Goal: Understand process/instructions

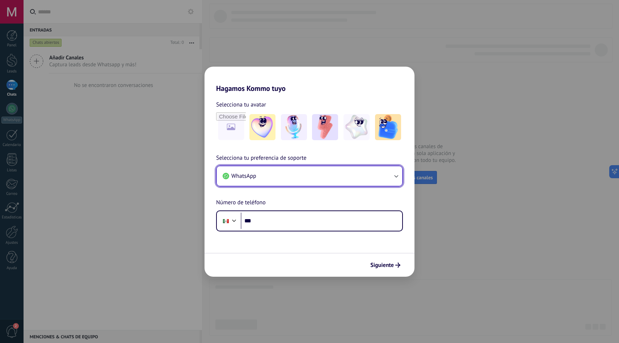
click at [292, 170] on button "WhatsApp" at bounding box center [309, 176] width 185 height 20
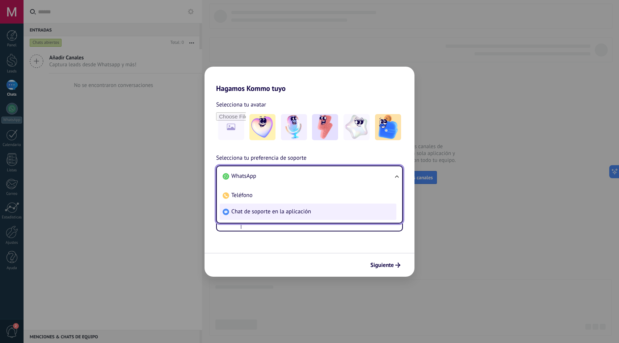
click at [251, 211] on span "Chat de soporte en la aplicación" at bounding box center [271, 211] width 80 height 7
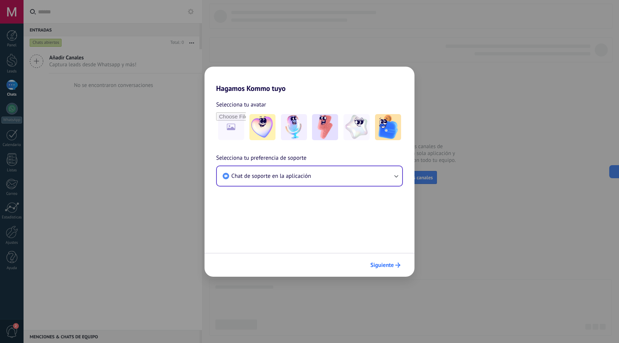
click at [384, 263] on span "Siguiente" at bounding box center [382, 264] width 24 height 5
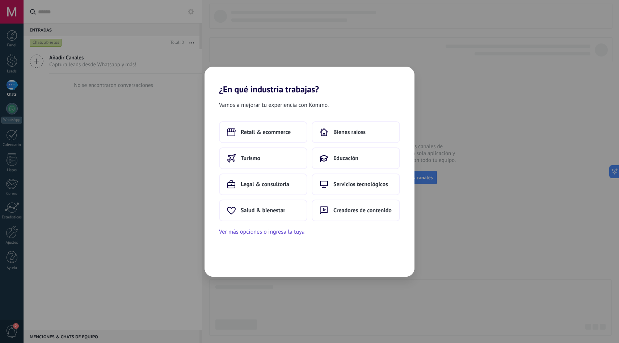
click at [373, 249] on div "Vamos a mejorar tu experiencia con Kommo. Retail & ecommerce Bienes raíces Turi…" at bounding box center [309, 185] width 210 height 182
click at [336, 160] on span "Educación" at bounding box center [345, 158] width 25 height 7
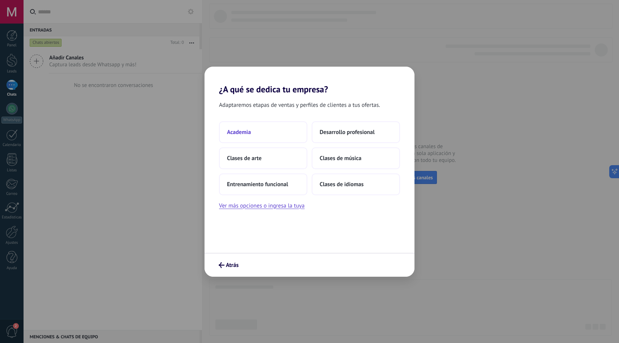
click at [276, 136] on button "Academia" at bounding box center [263, 132] width 88 height 22
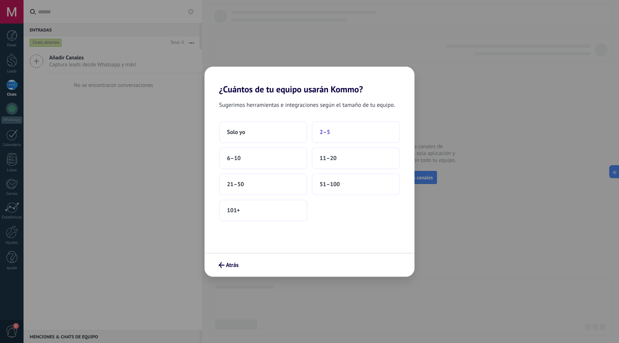
click at [336, 134] on button "2–5" at bounding box center [356, 132] width 88 height 22
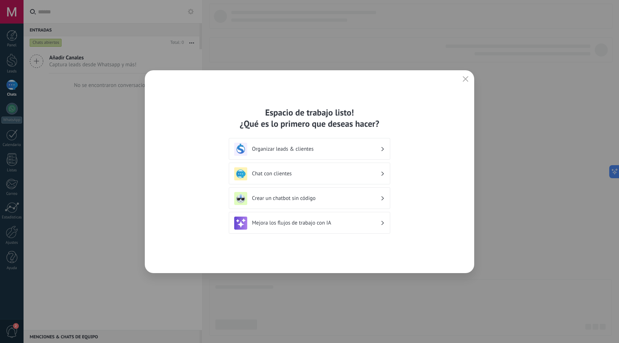
click at [315, 177] on h3 "Chat con clientes" at bounding box center [316, 173] width 128 height 7
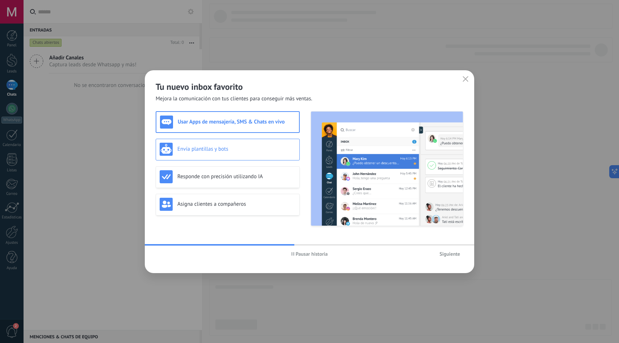
click at [229, 152] on h3 "Envía plantillas y bots" at bounding box center [236, 149] width 118 height 7
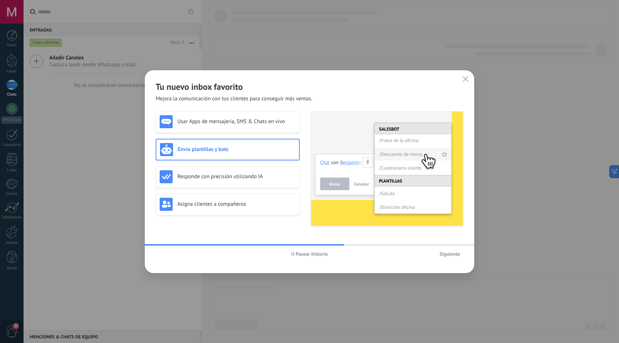
click at [446, 253] on span "Siguiente" at bounding box center [449, 253] width 21 height 5
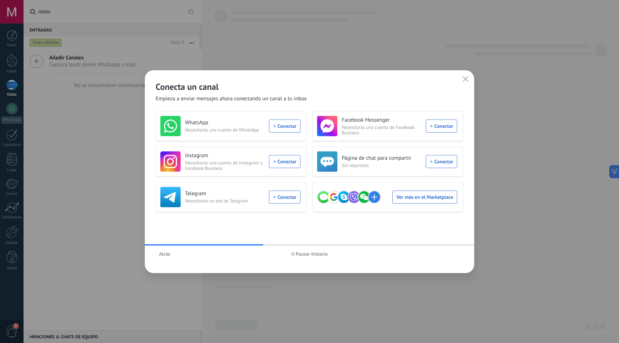
click at [464, 79] on icon "button" at bounding box center [466, 79] width 6 height 6
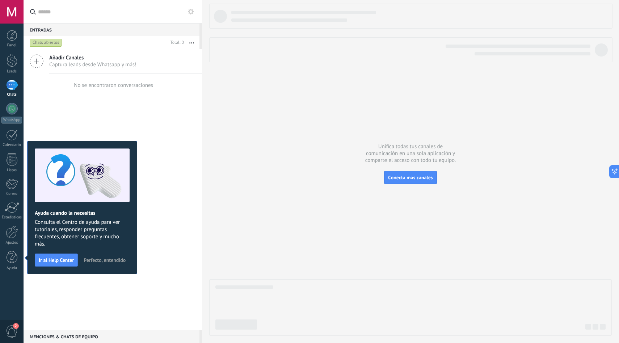
click at [158, 199] on div "Añadir Canales Captura leads desde Whatsapp y más! No se encontraron conversaci…" at bounding box center [113, 189] width 178 height 281
click at [108, 262] on span "Perfecto, entendido" at bounding box center [105, 259] width 42 height 5
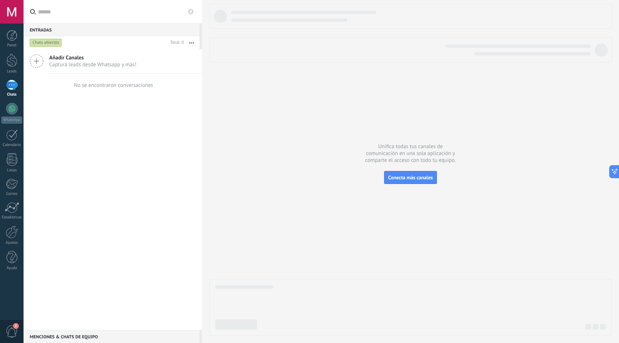
click at [140, 218] on div "Añadir Canales Captura leads desde Whatsapp y más! No se encontraron conversaci…" at bounding box center [113, 189] width 178 height 281
click at [117, 187] on div "Añadir Canales Captura leads desde Whatsapp y más! No se encontraron conversaci…" at bounding box center [113, 189] width 178 height 281
click at [13, 64] on div at bounding box center [12, 60] width 11 height 13
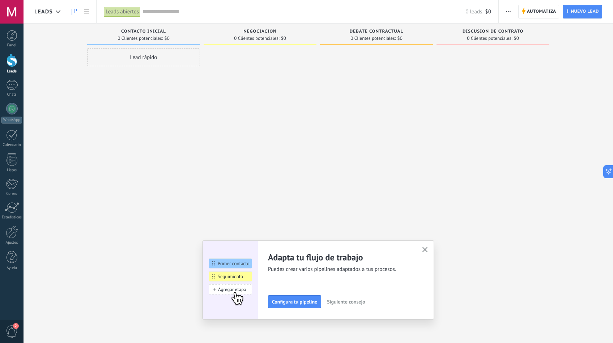
click at [434, 253] on div "Adapta tu flujo de trabajo Puedes crear varios pipelines adaptados a tus proces…" at bounding box center [319, 279] width 232 height 79
click at [426, 249] on icon "button" at bounding box center [425, 249] width 5 height 5
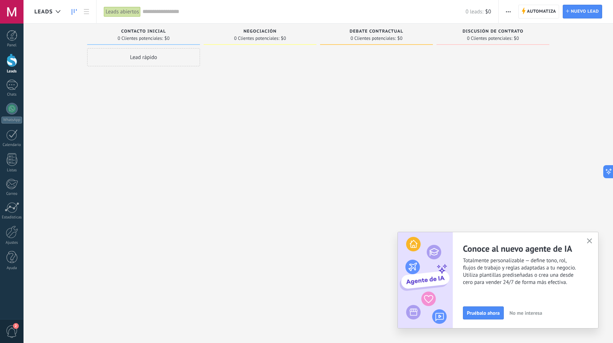
click at [587, 240] on icon "button" at bounding box center [589, 240] width 5 height 5
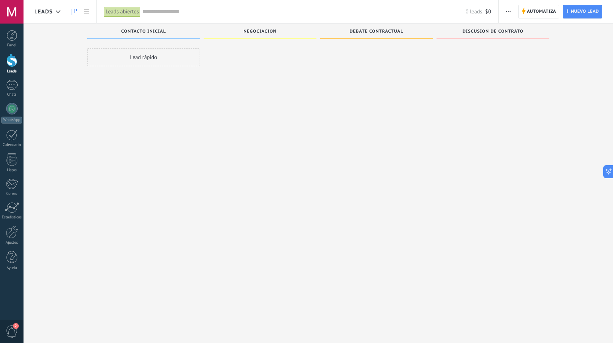
scroll to position [12, 0]
